Goal: Task Accomplishment & Management: Use online tool/utility

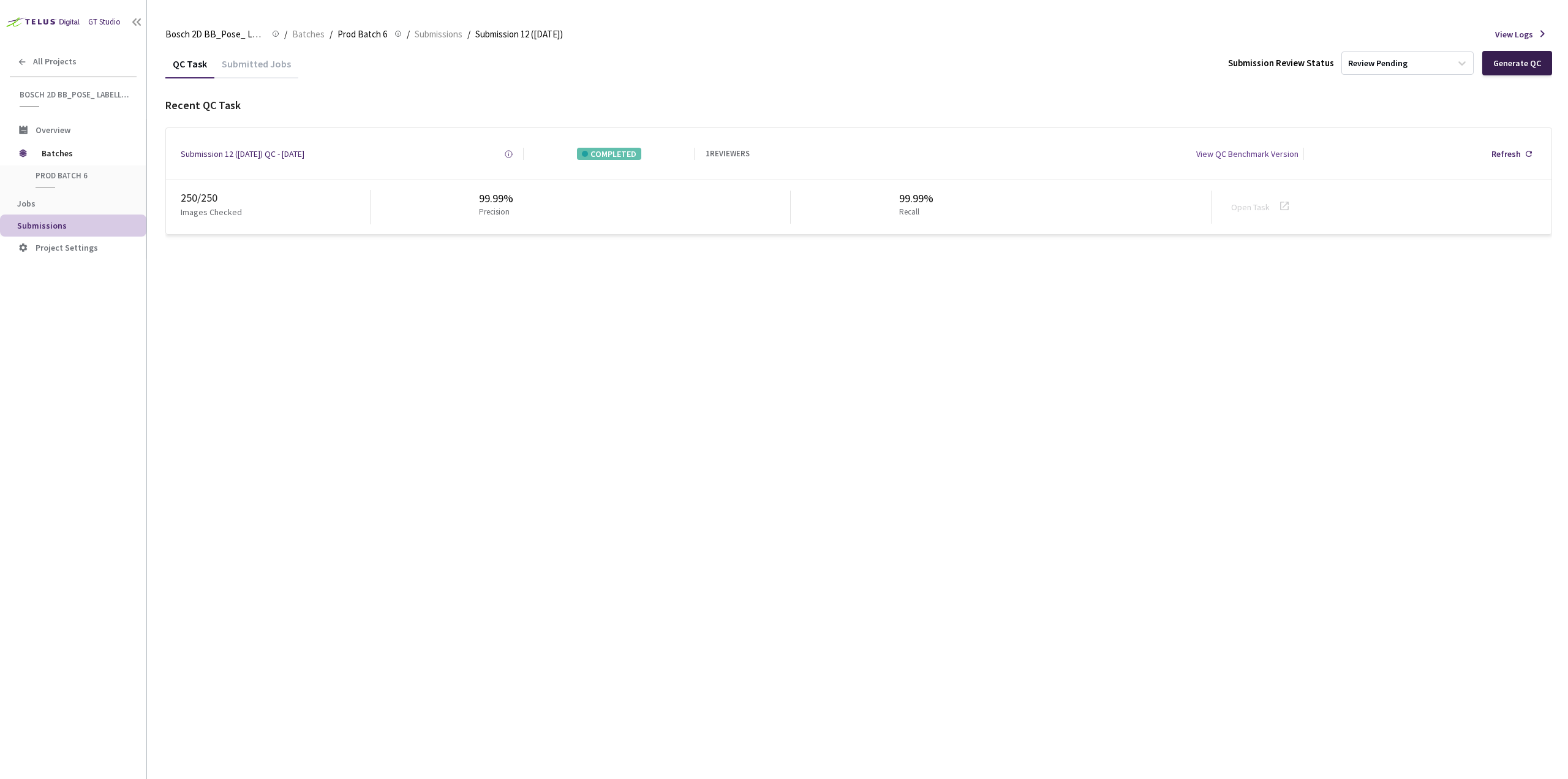
click at [1517, 63] on div "Generate QC" at bounding box center [1517, 63] width 48 height 10
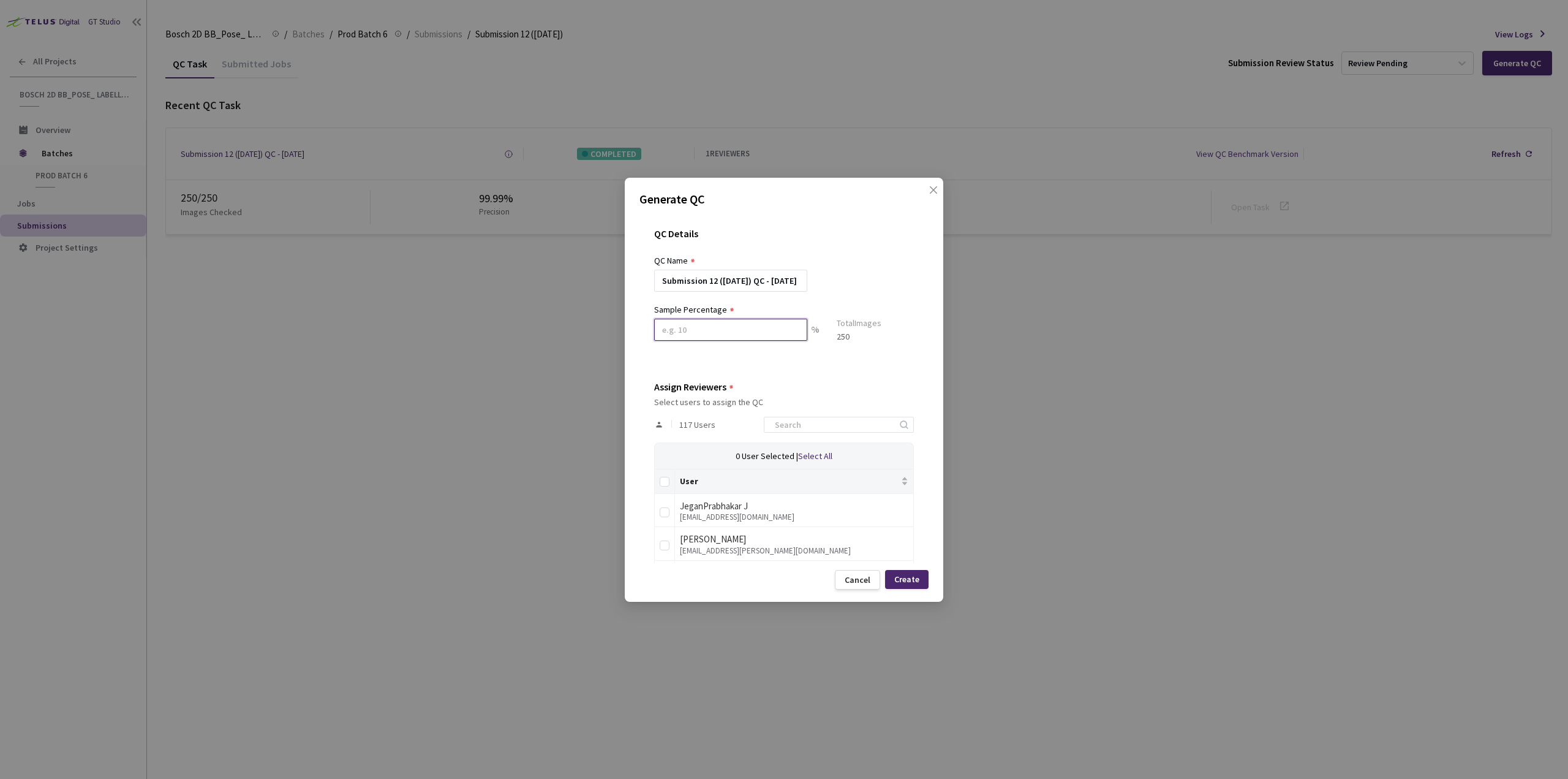
click at [735, 328] on input at bounding box center [730, 330] width 153 height 22
drag, startPoint x: 684, startPoint y: 330, endPoint x: 653, endPoint y: 332, distance: 31.1
click at [653, 332] on div "QC Details QC Name Submission 12 (9-9-25) QC - 26 Sep, 2025 Sample Percentage 2…" at bounding box center [784, 388] width 289 height 350
click at [807, 431] on input at bounding box center [832, 429] width 130 height 15
drag, startPoint x: 674, startPoint y: 332, endPoint x: 650, endPoint y: 332, distance: 24.0
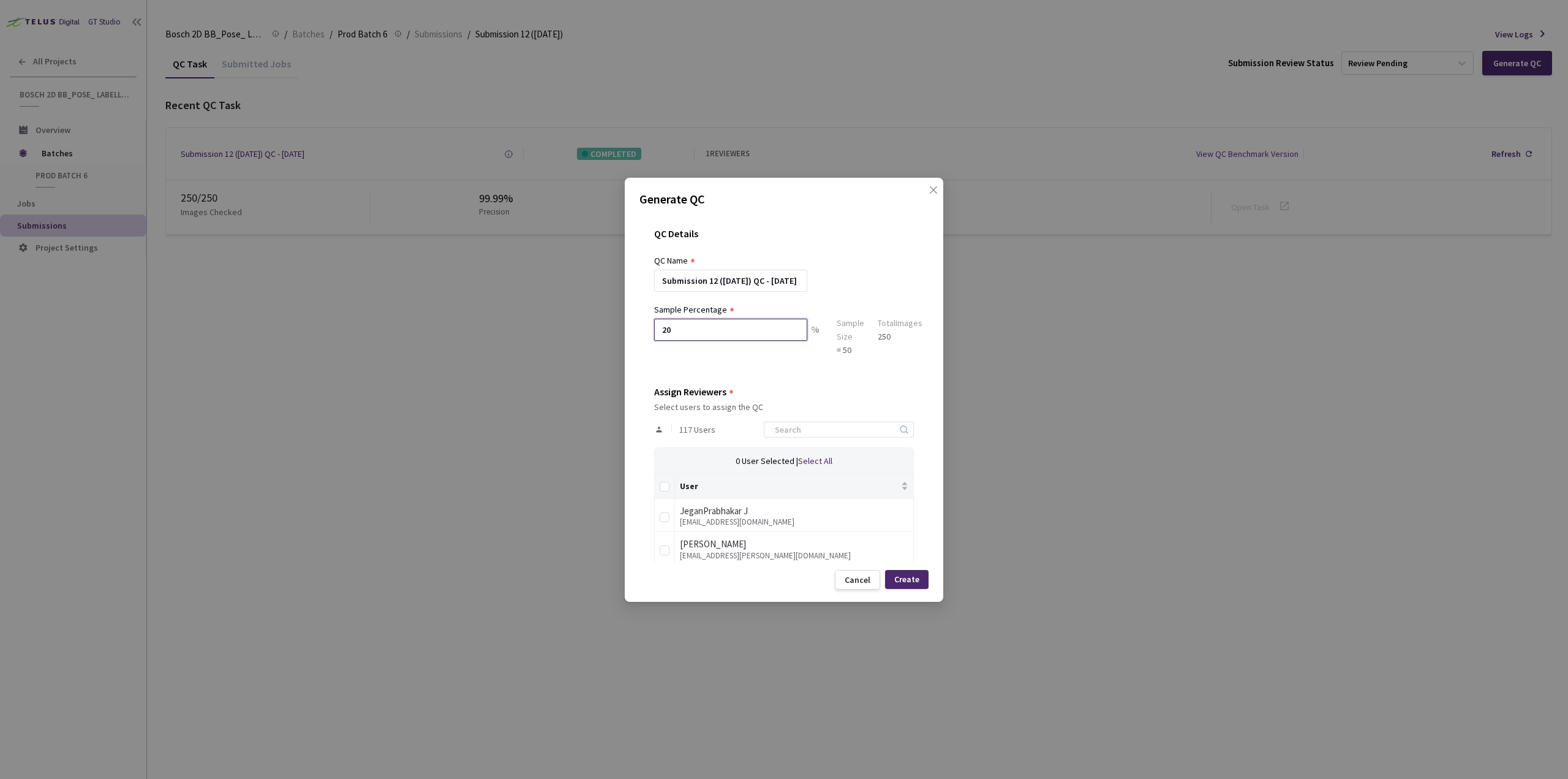
click at [650, 332] on div "QC Details QC Name Submission 12 (9-9-25) QC - 26 Sep, 2025 Sample Percentage 2…" at bounding box center [784, 388] width 289 height 350
type input "50"
click at [800, 429] on input at bounding box center [832, 429] width 130 height 15
type input "dan"
click at [662, 554] on input "checkbox" at bounding box center [665, 550] width 10 height 10
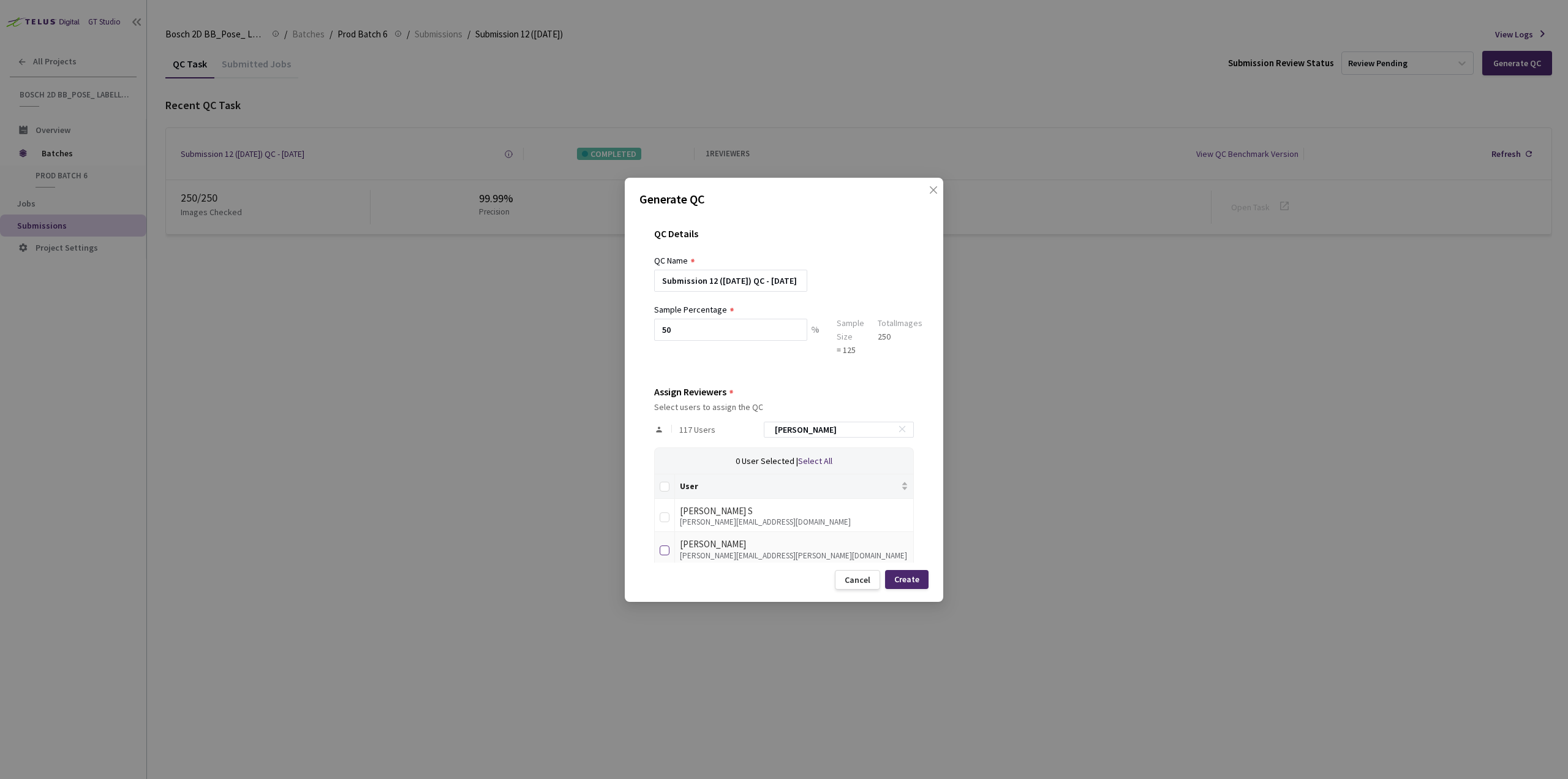
checkbox input "true"
click at [914, 575] on div "Create" at bounding box center [907, 579] width 25 height 10
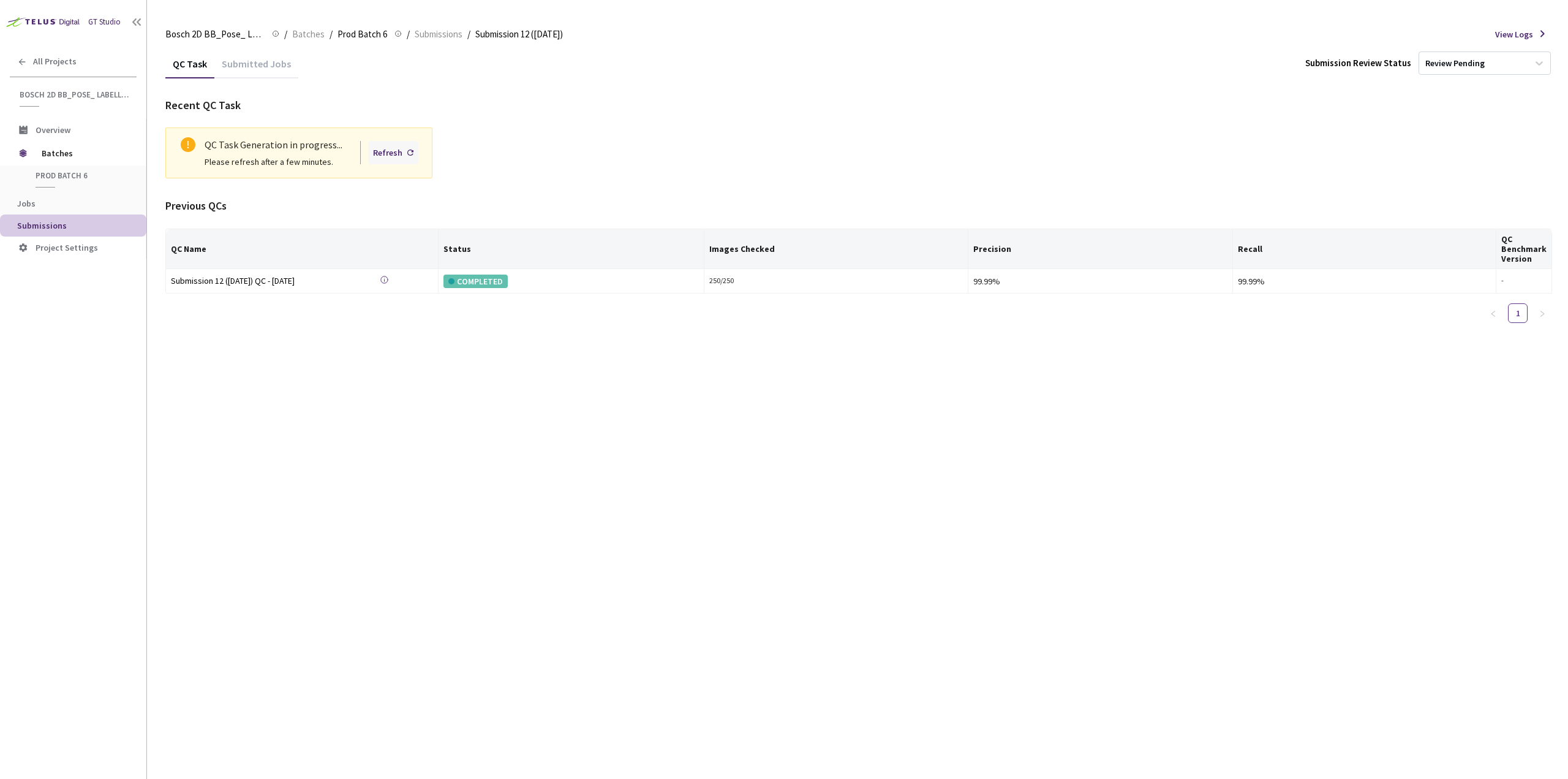
click at [398, 161] on div "Refresh" at bounding box center [393, 152] width 51 height 23
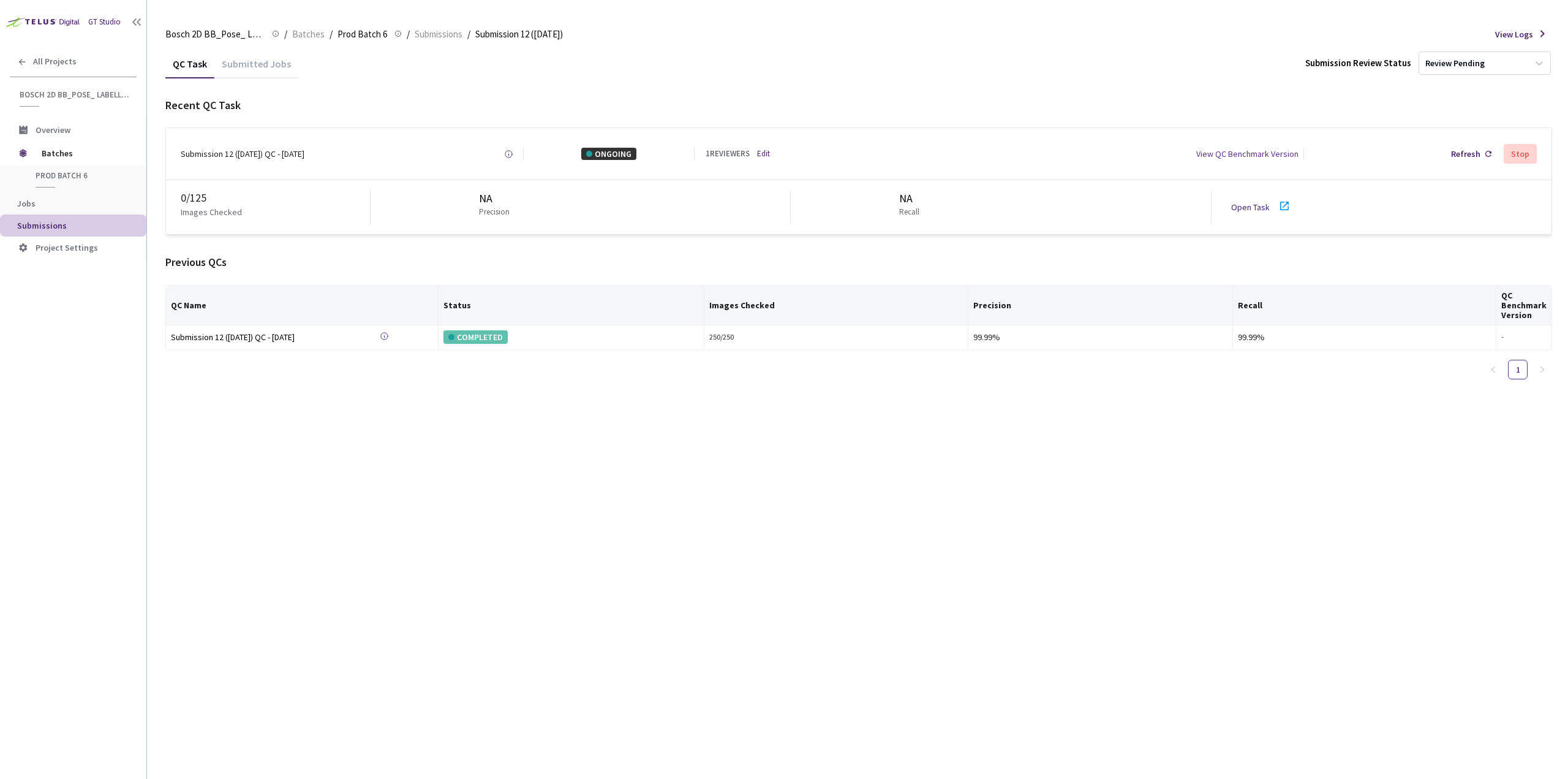
click at [1280, 211] on icon at bounding box center [1284, 206] width 15 height 15
click at [1282, 209] on icon at bounding box center [1285, 206] width 9 height 9
